Goal: Task Accomplishment & Management: Manage account settings

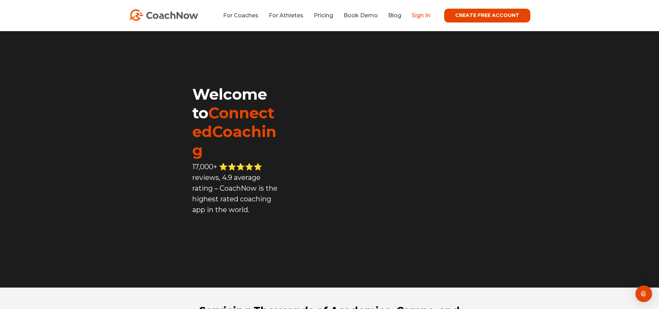
click at [427, 16] on link "Sign In" at bounding box center [421, 15] width 19 height 7
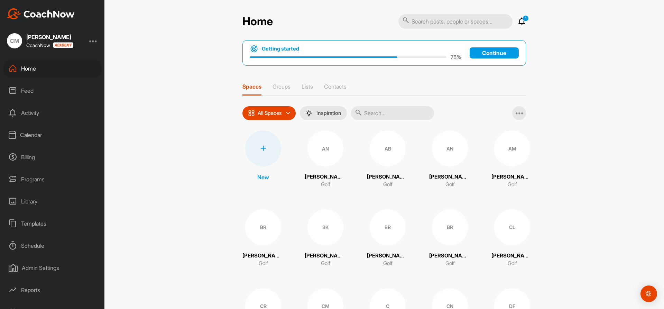
click at [35, 132] on div "Calendar" at bounding box center [53, 134] width 98 height 17
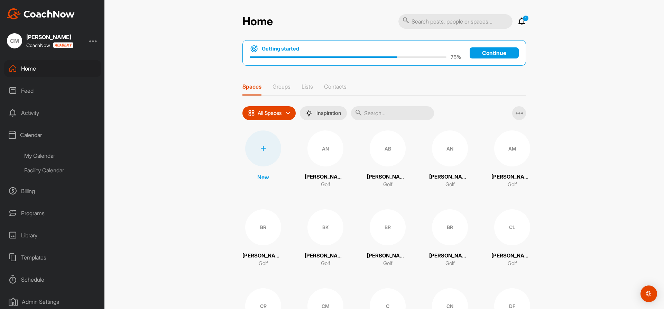
click at [37, 155] on div "My Calendar" at bounding box center [60, 155] width 82 height 15
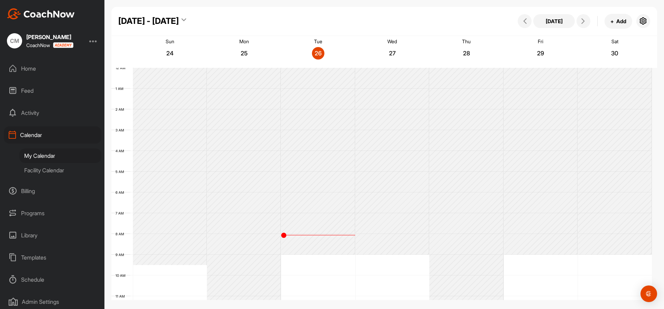
scroll to position [120, 0]
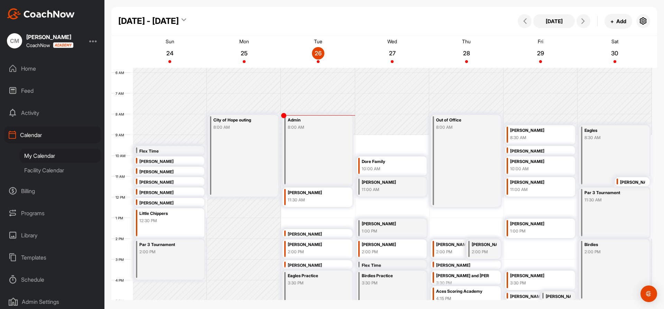
click at [38, 171] on div "Facility Calendar" at bounding box center [60, 170] width 82 height 15
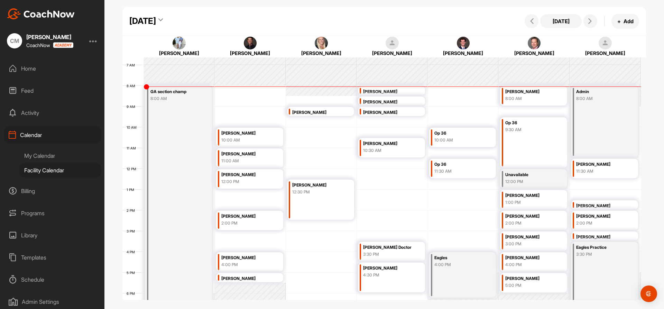
scroll to position [154, 0]
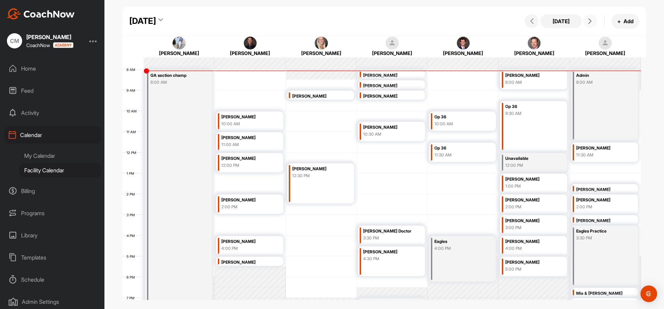
click at [595, 23] on button at bounding box center [590, 21] width 14 height 14
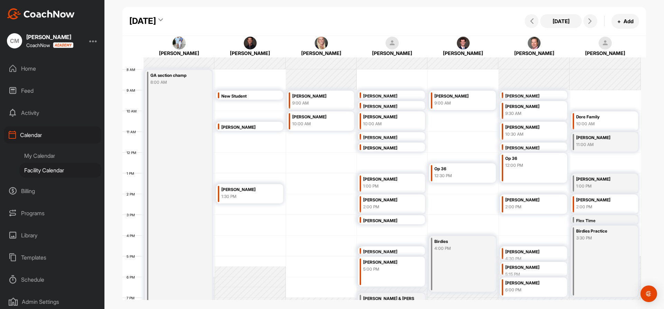
click at [35, 157] on div "My Calendar" at bounding box center [60, 155] width 82 height 15
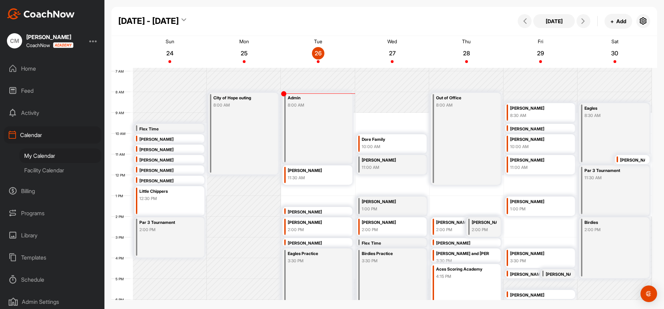
scroll to position [154, 0]
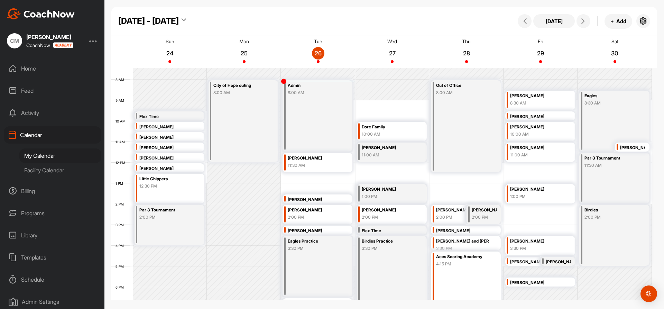
click at [529, 169] on div "12 AM 1 AM 2 AM 3 AM 4 AM 5 AM 6 AM 7 AM 8 AM 9 AM 10 AM 11 AM 12 PM 1 PM 2 PM …" at bounding box center [381, 163] width 540 height 498
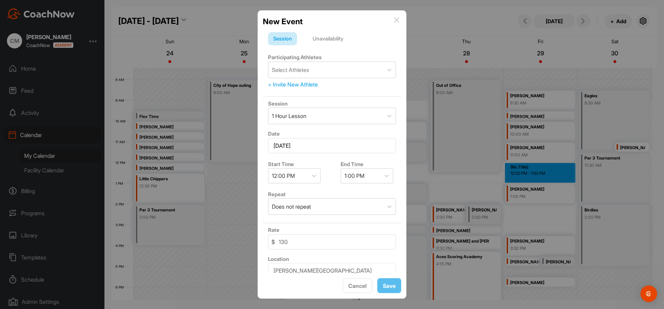
click at [318, 41] on div "Unavailability" at bounding box center [327, 38] width 41 height 13
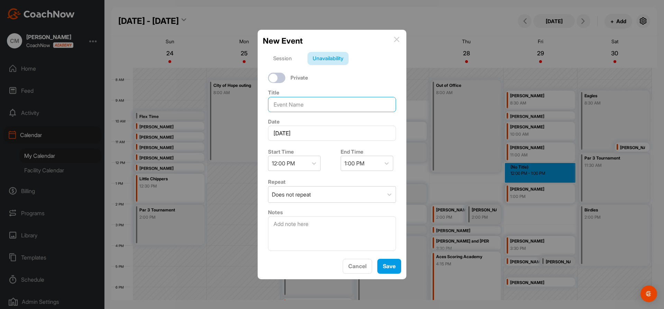
click at [317, 102] on input at bounding box center [332, 104] width 128 height 15
type input "TBD"
click at [393, 264] on button "Save" at bounding box center [389, 266] width 24 height 15
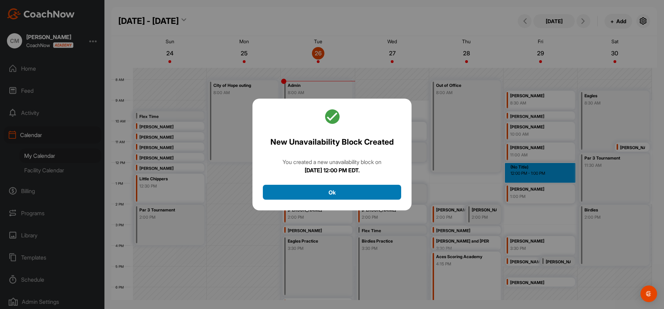
click at [312, 190] on button "Ok" at bounding box center [332, 192] width 138 height 15
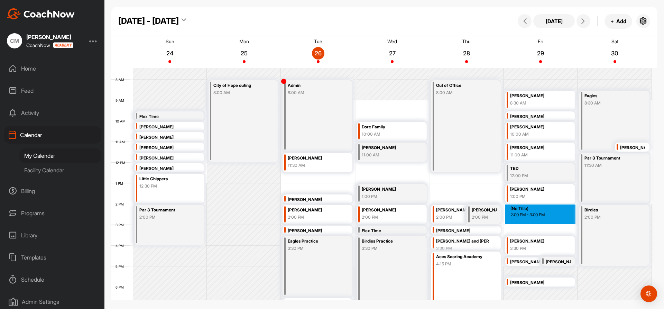
click at [527, 208] on div "12 AM 1 AM 2 AM 3 AM 4 AM 5 AM 6 AM 7 AM 8 AM 9 AM 10 AM 11 AM 12 PM 1 PM 2 PM …" at bounding box center [381, 163] width 540 height 498
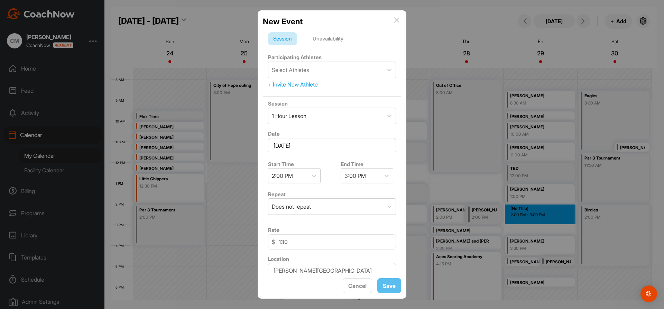
click at [330, 42] on div "Unavailability" at bounding box center [327, 38] width 41 height 13
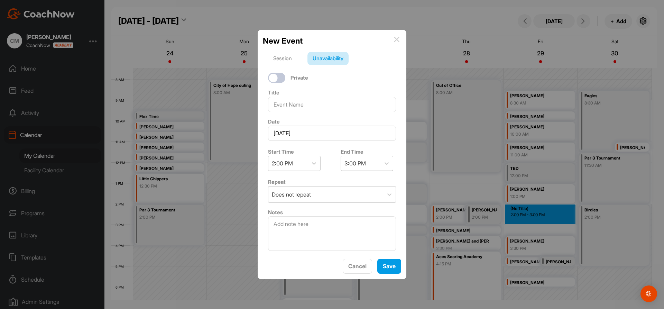
click at [346, 159] on div "3:00 PM" at bounding box center [354, 163] width 21 height 8
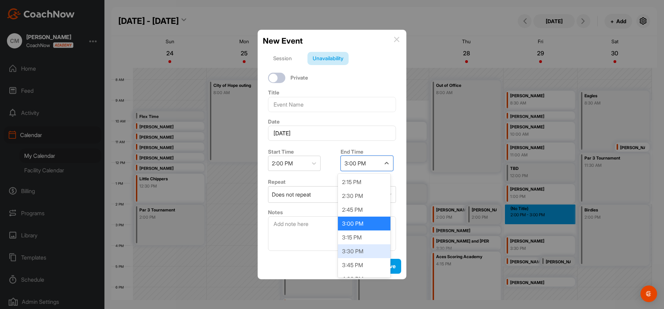
click at [360, 251] on div "3:30 PM" at bounding box center [364, 251] width 53 height 14
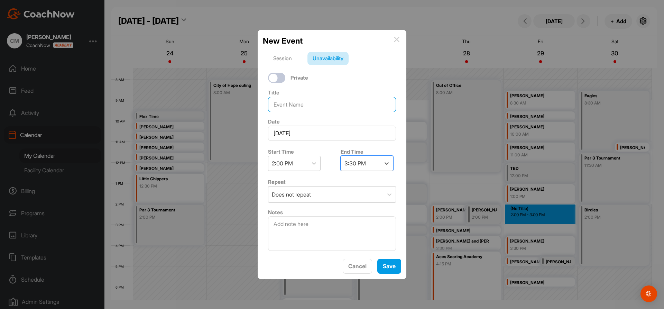
click at [299, 103] on input at bounding box center [332, 104] width 128 height 15
type input "TBD"
click at [384, 269] on button "Save" at bounding box center [389, 266] width 24 height 15
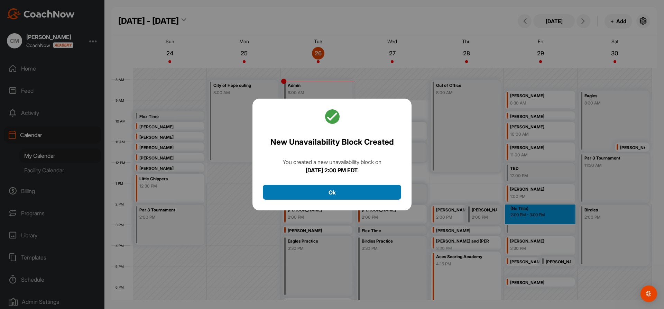
click at [355, 188] on button "Ok" at bounding box center [332, 192] width 138 height 15
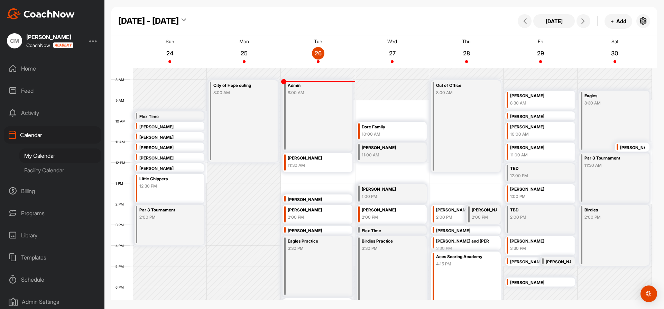
click at [38, 169] on div "Facility Calendar" at bounding box center [60, 170] width 82 height 15
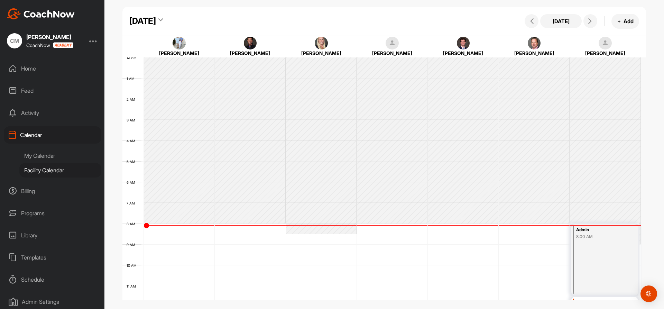
scroll to position [120, 0]
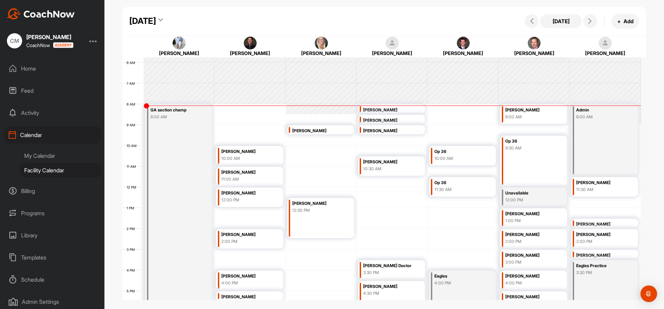
click at [163, 19] on div "[DATE]" at bounding box center [146, 21] width 34 height 12
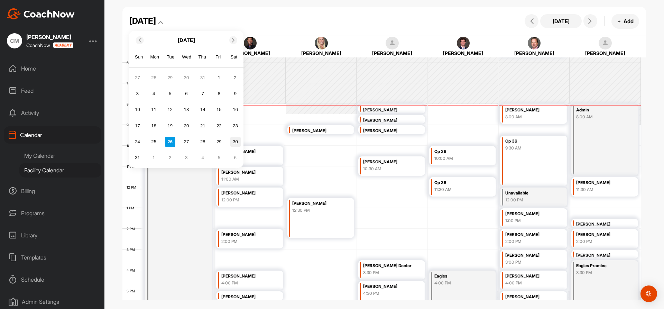
click at [233, 143] on div "30" at bounding box center [235, 142] width 10 height 10
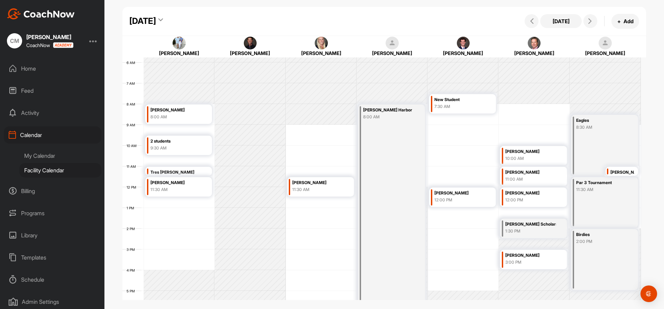
click at [598, 139] on div "Eagles 8:30 AM" at bounding box center [604, 145] width 67 height 61
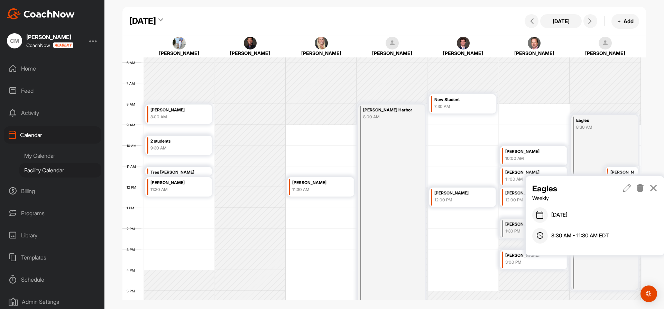
click at [641, 186] on icon at bounding box center [640, 188] width 8 height 8
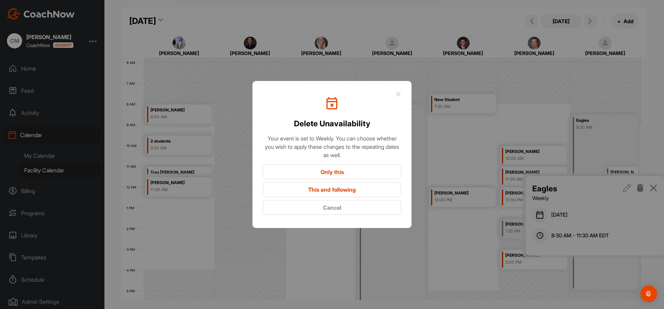
click at [372, 165] on button "Only this" at bounding box center [332, 171] width 138 height 15
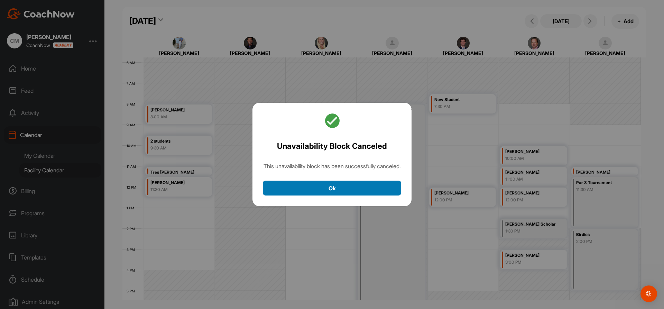
click at [360, 190] on button "Ok" at bounding box center [332, 188] width 138 height 15
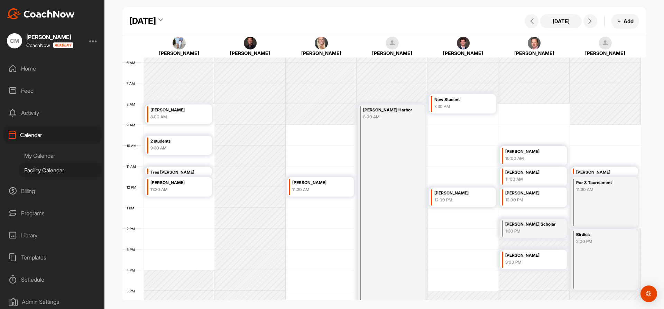
click at [597, 174] on div "[PERSON_NAME]" at bounding box center [601, 172] width 51 height 8
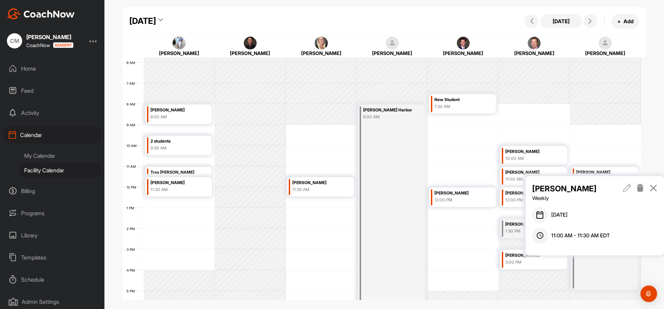
click at [638, 188] on icon at bounding box center [640, 188] width 8 height 8
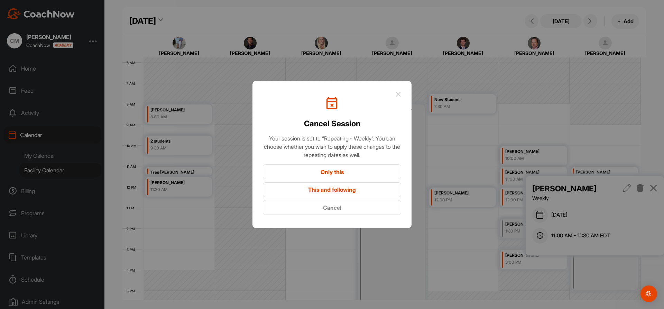
click at [339, 170] on button "Only this" at bounding box center [332, 171] width 138 height 15
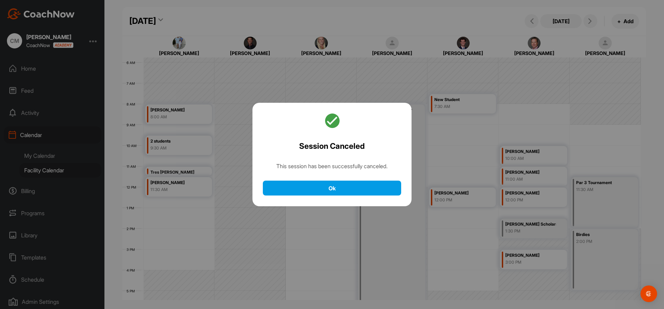
click at [604, 189] on div at bounding box center [332, 154] width 664 height 309
click at [375, 186] on button "Ok" at bounding box center [332, 188] width 138 height 15
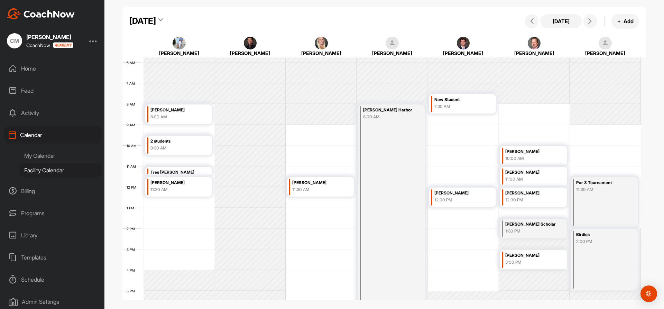
click at [592, 198] on div "Par 3 Tournament 11:30 AM" at bounding box center [604, 202] width 67 height 50
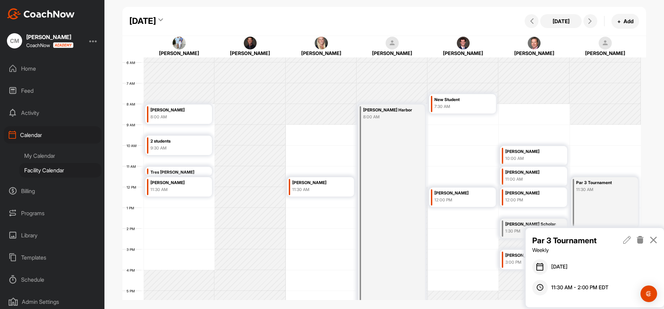
click at [640, 240] on icon at bounding box center [640, 240] width 8 height 8
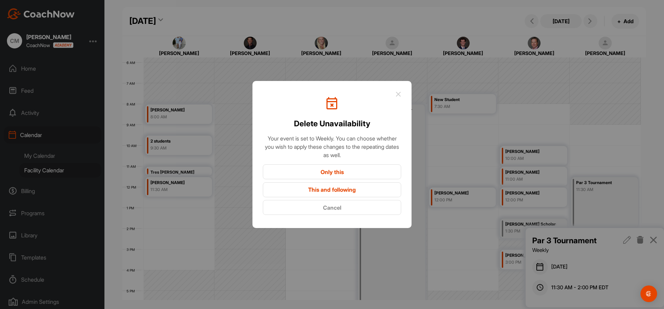
click at [326, 172] on button "Only this" at bounding box center [332, 171] width 138 height 15
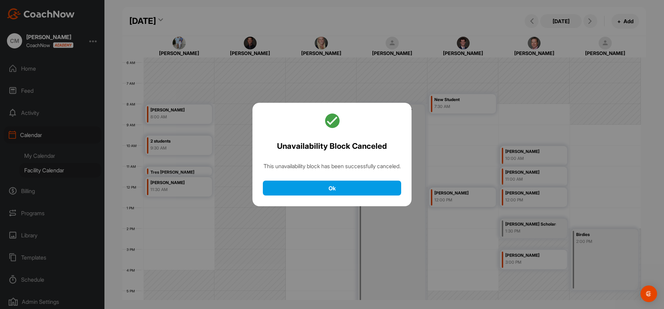
click at [611, 244] on div at bounding box center [332, 154] width 664 height 309
click at [364, 184] on div "Unavailability Block Canceled This unavailability block has been successfully c…" at bounding box center [331, 155] width 159 height 104
click at [373, 184] on div "Unavailability Block Canceled This unavailability block has been successfully c…" at bounding box center [331, 155] width 159 height 104
click at [373, 186] on button "Ok" at bounding box center [332, 188] width 138 height 15
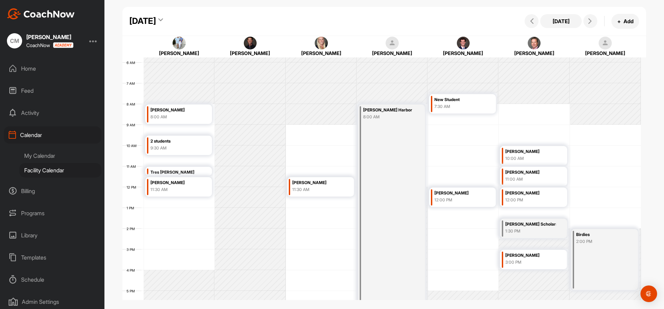
click at [617, 250] on div "Birdies 2:00 PM" at bounding box center [604, 259] width 67 height 61
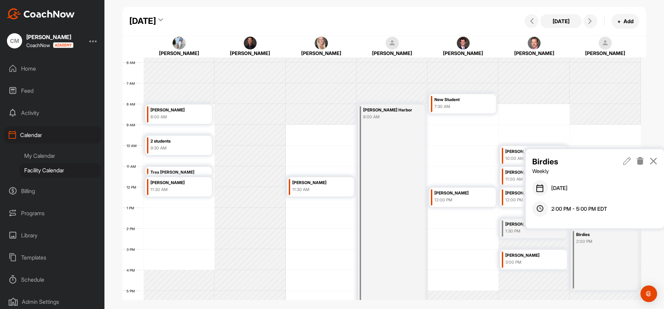
click at [641, 165] on link at bounding box center [640, 165] width 8 height 19
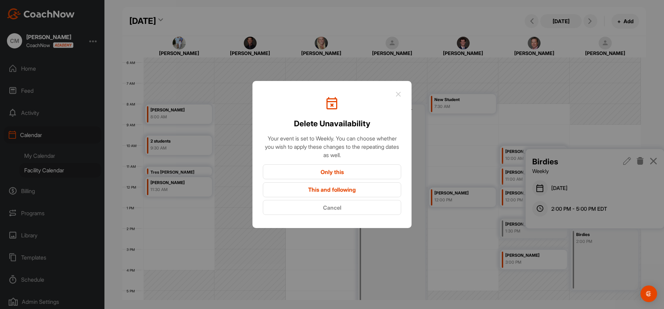
click at [301, 166] on button "Only this" at bounding box center [332, 171] width 138 height 15
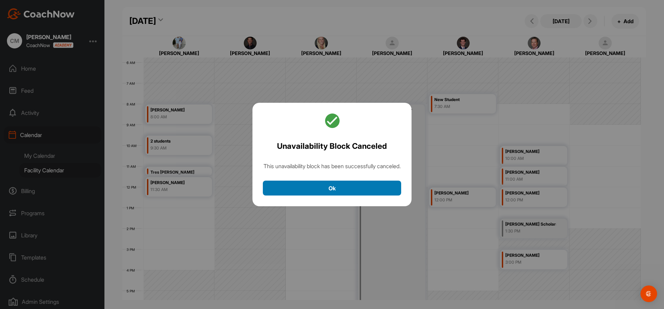
click at [359, 194] on button "Ok" at bounding box center [332, 188] width 138 height 15
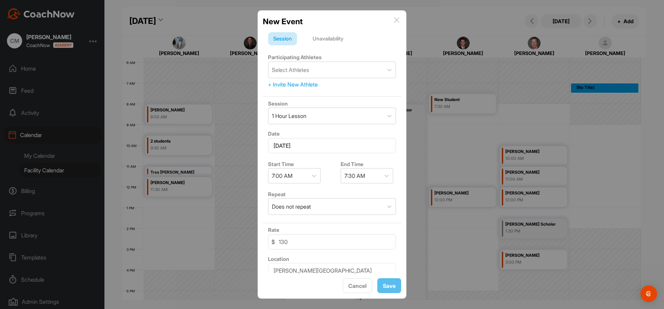
click at [339, 38] on div "Unavailability" at bounding box center [327, 38] width 41 height 13
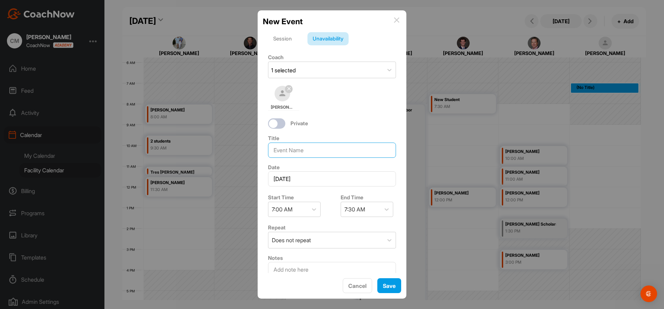
click at [303, 148] on input at bounding box center [332, 149] width 128 height 15
type input "Out of Office"
click at [373, 209] on div "7:30 AM" at bounding box center [360, 209] width 39 height 15
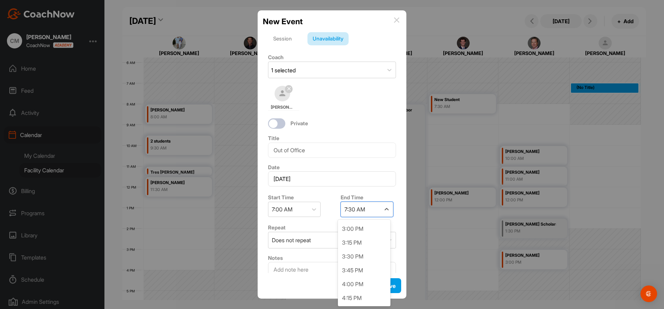
scroll to position [463, 0]
click at [357, 298] on div "5:00 PM" at bounding box center [364, 305] width 53 height 14
click at [314, 243] on div "Does not repeat" at bounding box center [325, 240] width 115 height 16
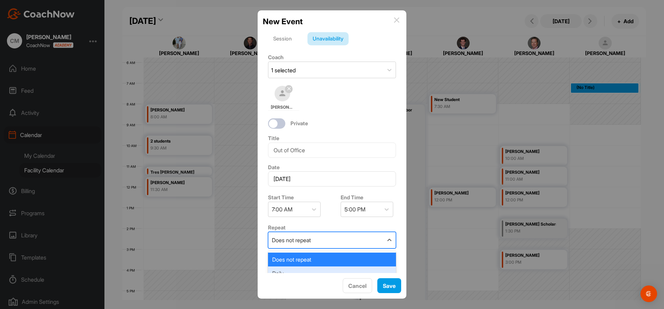
scroll to position [17, 0]
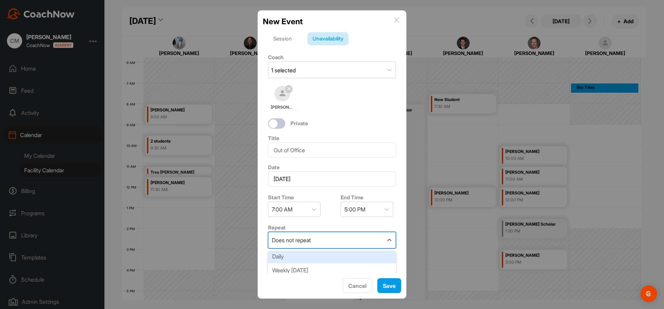
click at [292, 255] on div "Daily" at bounding box center [332, 256] width 128 height 14
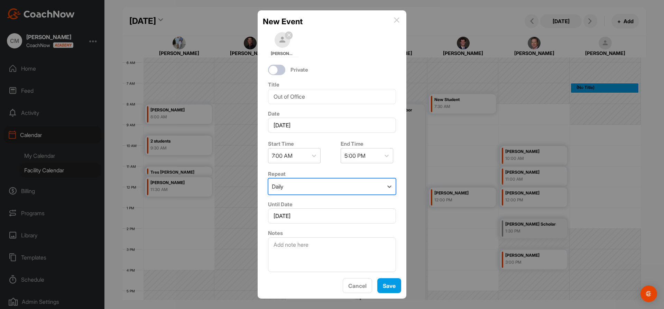
scroll to position [55, 0]
click at [297, 217] on input "[DATE]" at bounding box center [332, 214] width 128 height 15
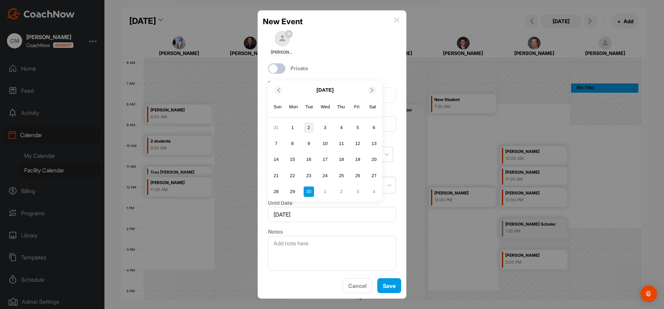
click at [308, 126] on div "2" at bounding box center [309, 127] width 10 height 10
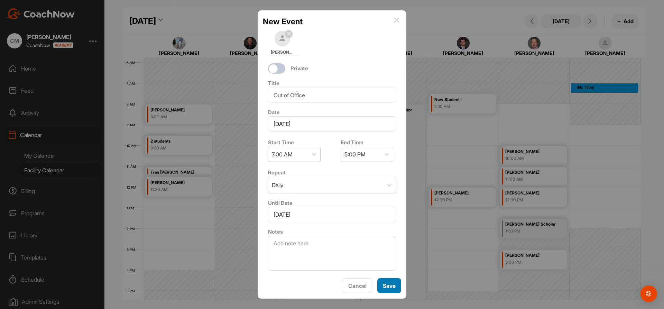
click at [387, 284] on button "Save" at bounding box center [389, 285] width 24 height 15
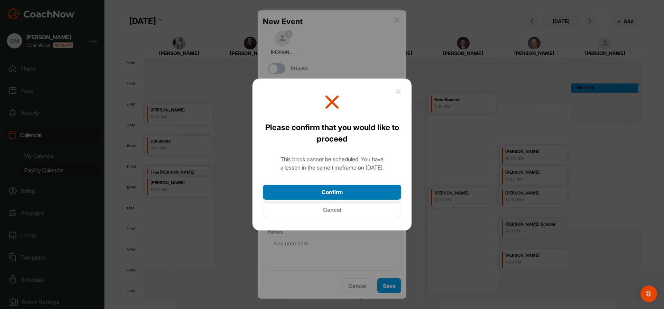
click at [324, 186] on button "Confirm" at bounding box center [332, 192] width 138 height 15
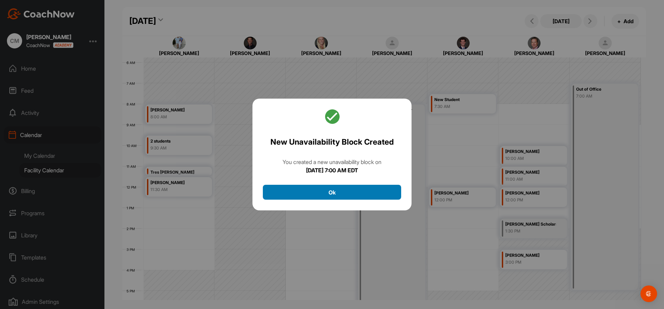
click at [332, 188] on button "Ok" at bounding box center [332, 192] width 138 height 15
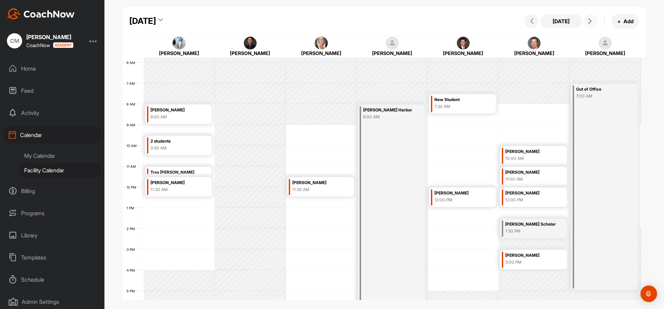
click at [594, 23] on span at bounding box center [590, 21] width 8 height 6
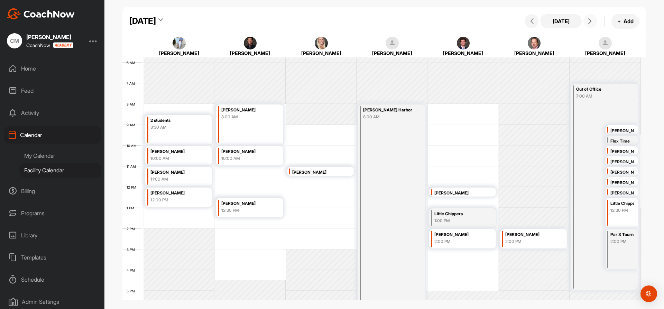
click at [588, 24] on button at bounding box center [590, 21] width 14 height 14
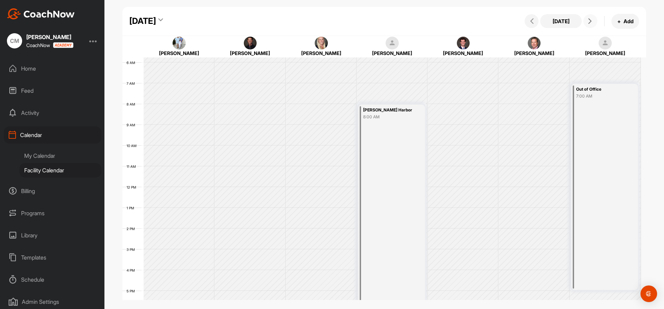
click at [588, 24] on button at bounding box center [590, 21] width 14 height 14
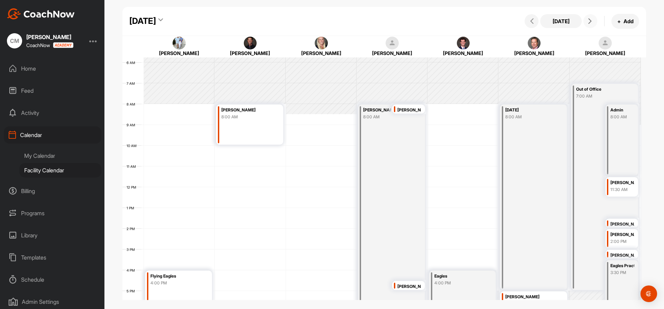
click at [588, 24] on button at bounding box center [590, 21] width 14 height 14
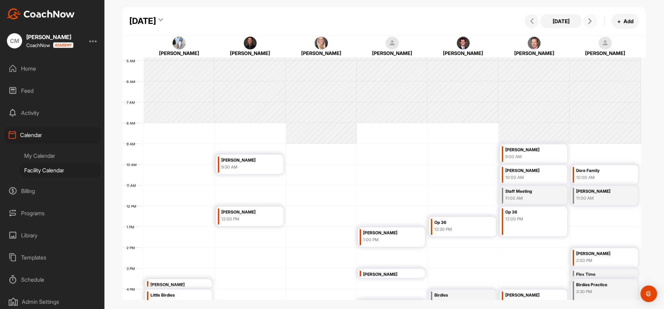
scroll to position [85, 0]
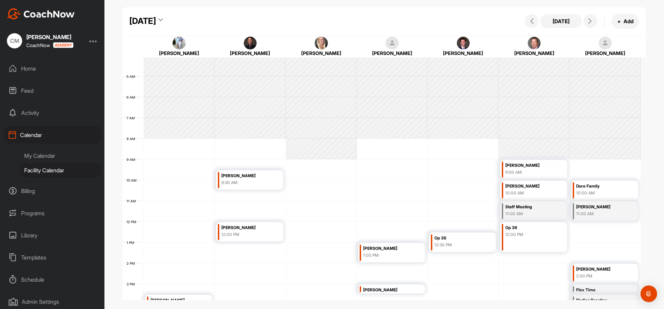
click at [26, 160] on div "My Calendar" at bounding box center [60, 155] width 82 height 15
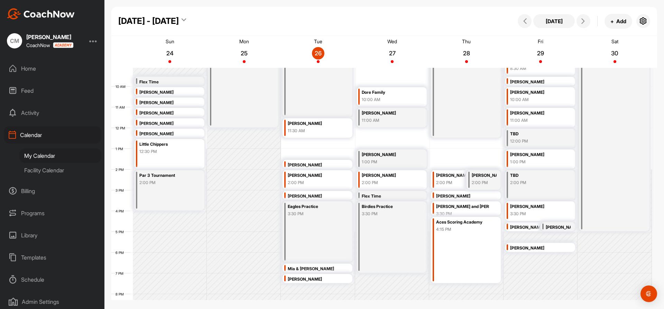
scroll to position [223, 0]
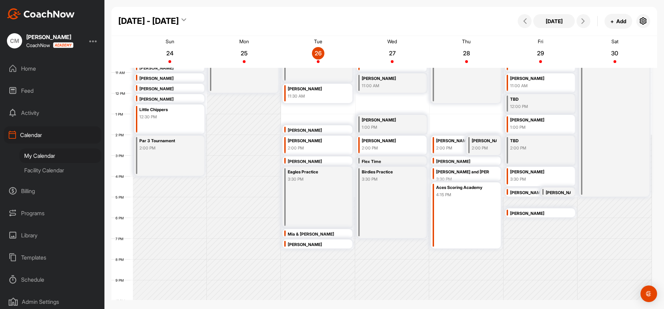
click at [57, 169] on div "Facility Calendar" at bounding box center [60, 170] width 82 height 15
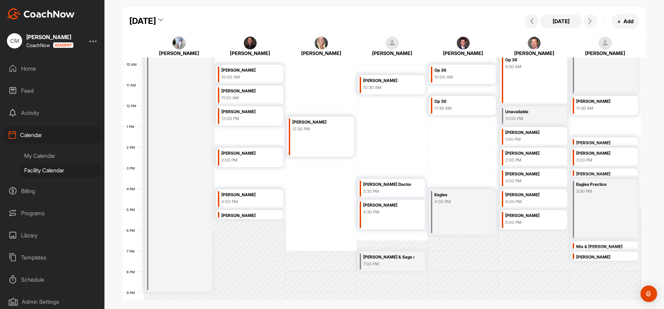
scroll to position [189, 0]
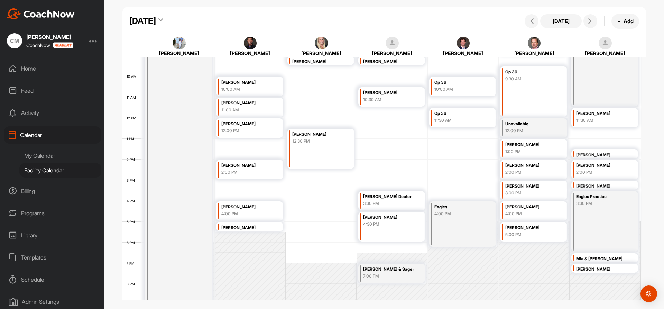
click at [38, 157] on div "My Calendar" at bounding box center [60, 155] width 82 height 15
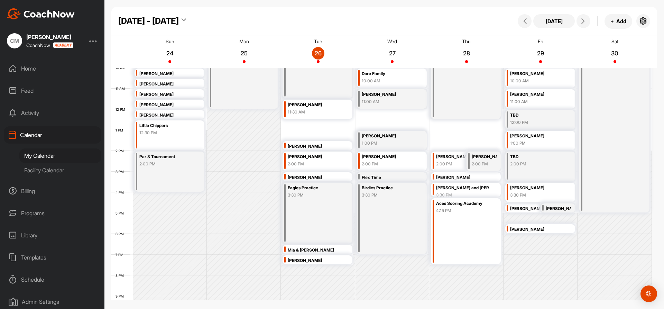
scroll to position [223, 0]
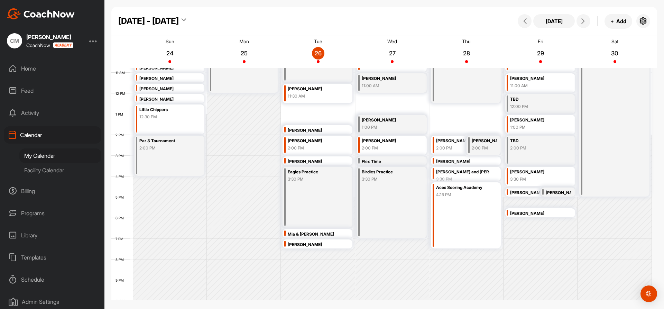
click at [49, 173] on div "Facility Calendar" at bounding box center [60, 170] width 82 height 15
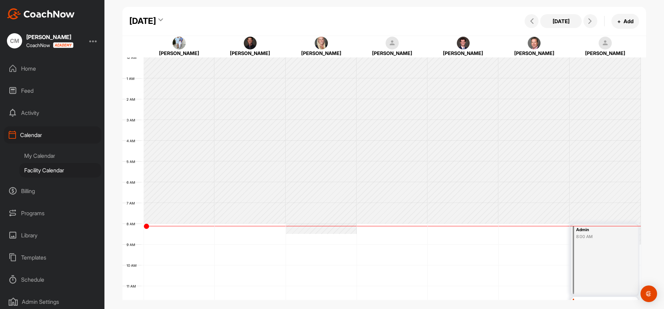
scroll to position [120, 0]
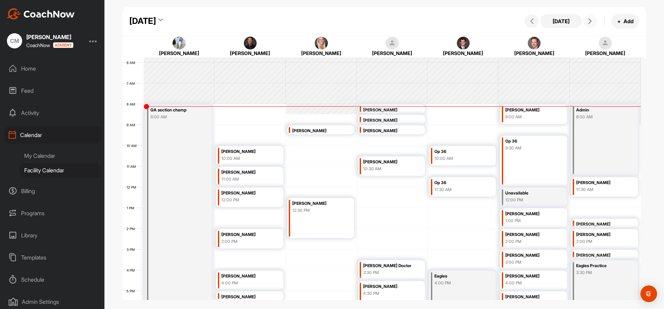
click at [592, 19] on icon at bounding box center [590, 21] width 6 height 6
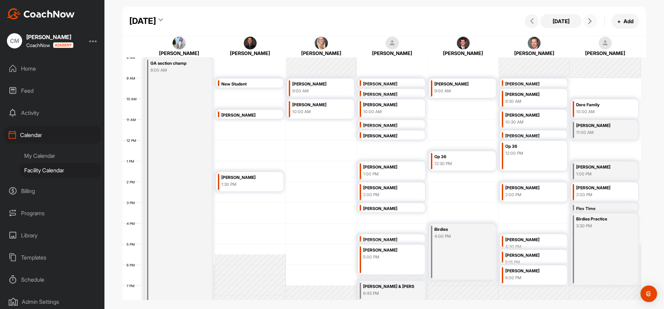
scroll to position [154, 0]
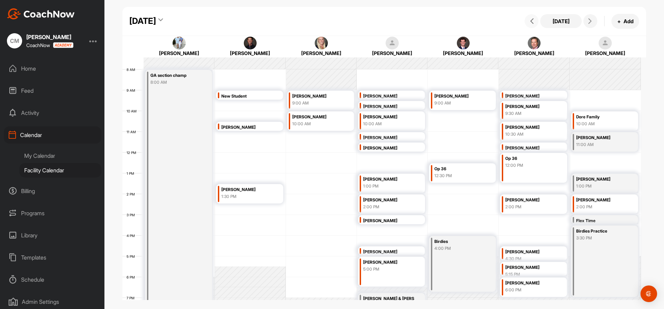
click at [526, 22] on button at bounding box center [532, 21] width 14 height 14
